Goal: Task Accomplishment & Management: Manage account settings

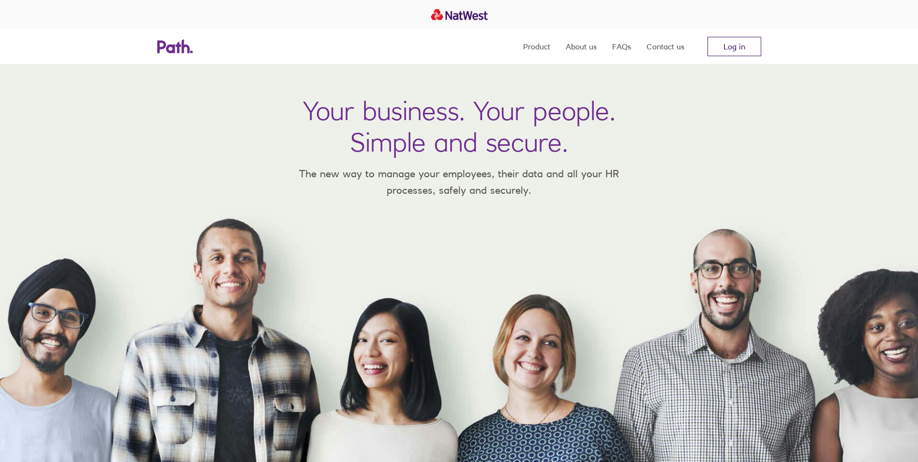
click at [725, 48] on link "Log in" at bounding box center [734, 46] width 54 height 19
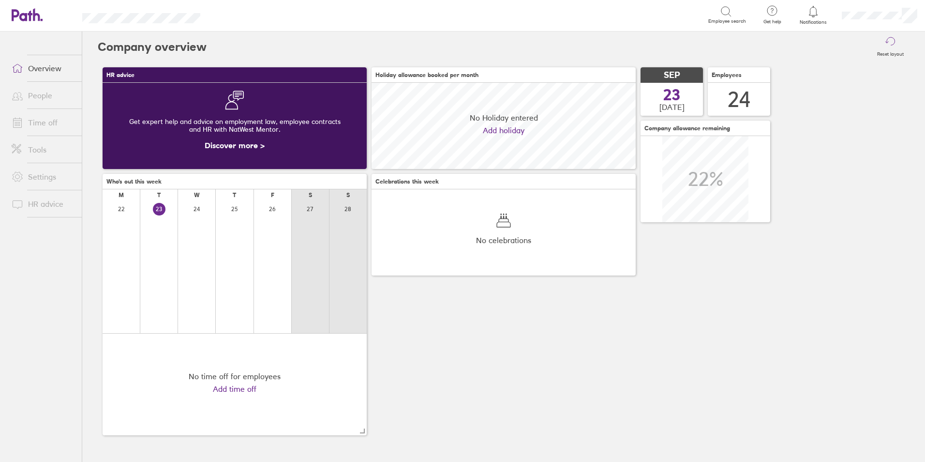
scroll to position [86, 264]
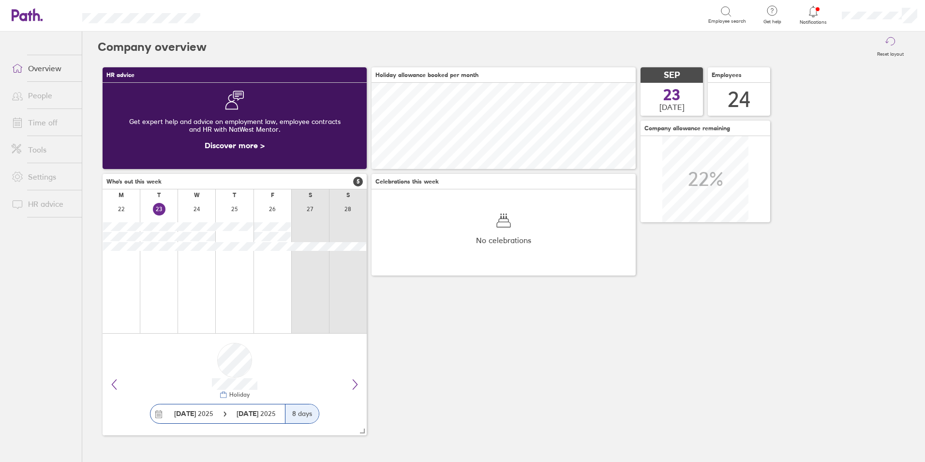
click at [56, 121] on link "Time off" at bounding box center [43, 122] width 78 height 19
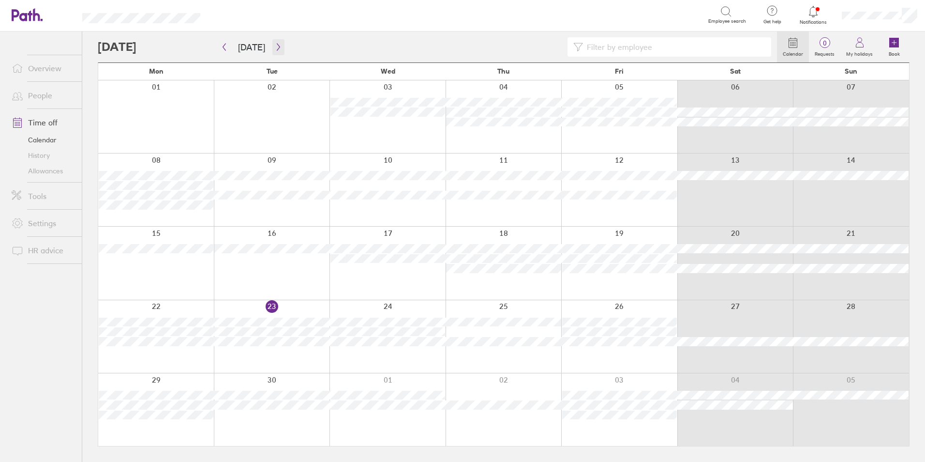
click at [275, 46] on icon "button" at bounding box center [278, 47] width 7 height 8
